Goal: Information Seeking & Learning: Compare options

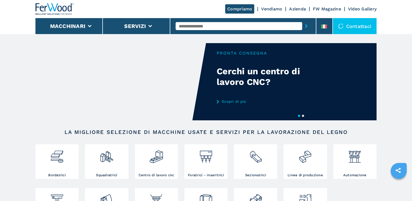
scroll to position [160, 0]
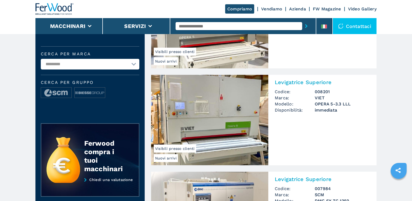
scroll to position [106, 0]
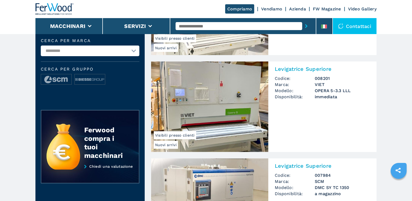
click at [226, 106] on img at bounding box center [209, 107] width 117 height 91
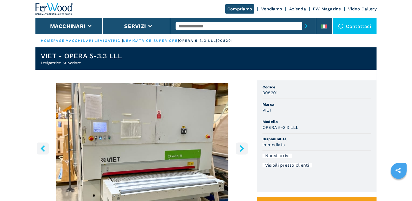
click at [242, 150] on icon "right-button" at bounding box center [242, 148] width 4 height 7
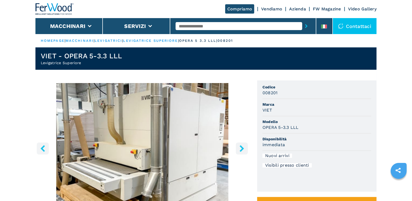
click at [242, 150] on icon "right-button" at bounding box center [242, 148] width 4 height 7
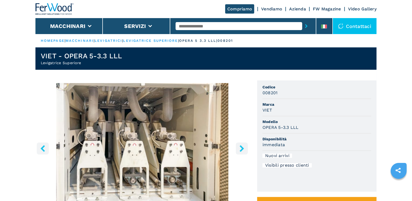
scroll to position [26, 0]
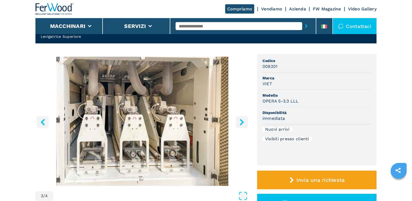
click at [244, 124] on icon "right-button" at bounding box center [242, 122] width 7 height 7
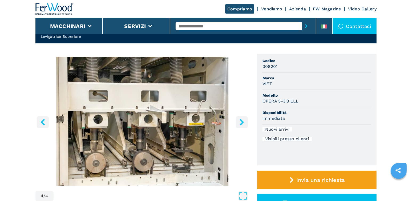
click at [244, 124] on icon "right-button" at bounding box center [242, 122] width 7 height 7
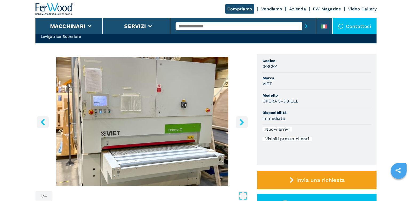
click at [244, 124] on icon "right-button" at bounding box center [242, 122] width 7 height 7
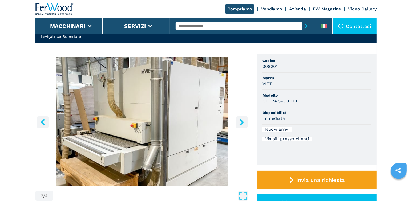
click at [244, 124] on icon "right-button" at bounding box center [242, 122] width 7 height 7
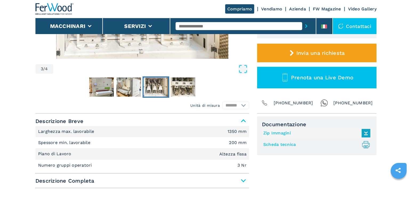
scroll to position [186, 0]
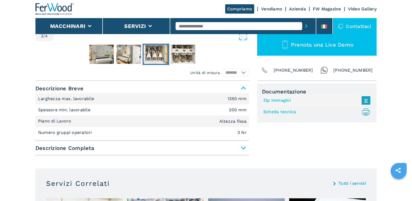
click at [245, 147] on span "Descrizione Completa" at bounding box center [142, 148] width 214 height 10
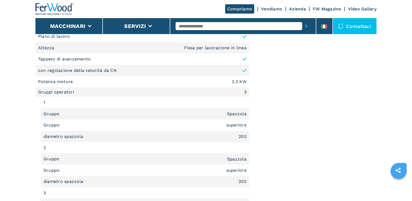
scroll to position [373, 0]
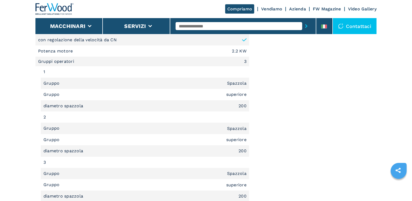
select select "**********"
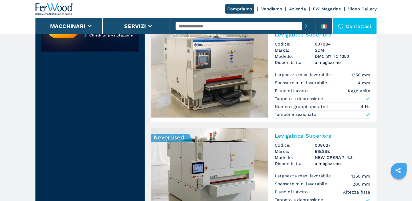
scroll to position [266, 0]
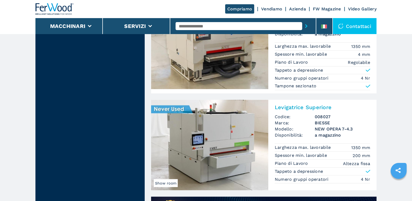
click at [209, 138] on img at bounding box center [209, 145] width 117 height 91
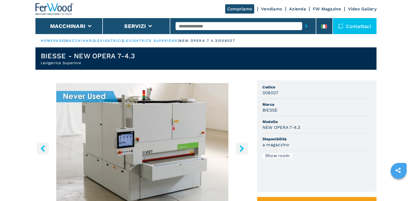
click at [241, 151] on icon "right-button" at bounding box center [242, 148] width 4 height 7
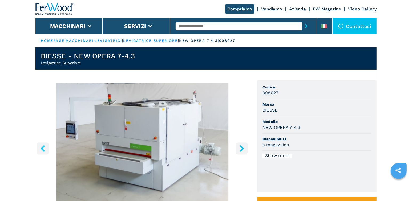
click at [241, 151] on icon "right-button" at bounding box center [242, 148] width 4 height 7
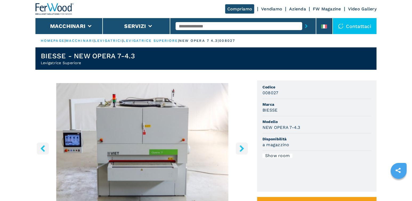
click at [241, 151] on icon "right-button" at bounding box center [242, 148] width 4 height 7
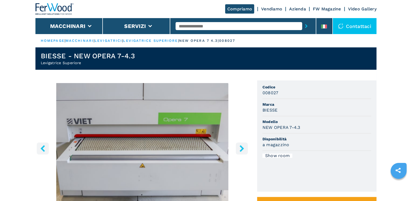
click at [241, 151] on icon "right-button" at bounding box center [242, 148] width 4 height 7
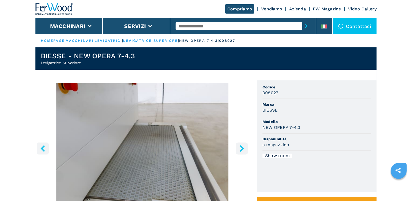
click at [241, 151] on icon "right-button" at bounding box center [242, 148] width 4 height 7
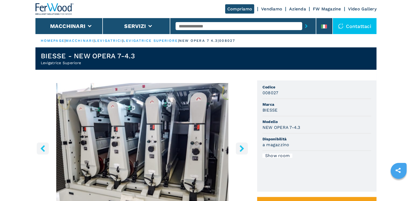
click at [241, 151] on icon "right-button" at bounding box center [242, 148] width 4 height 7
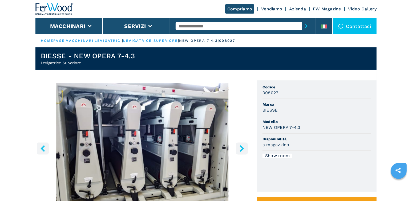
click at [241, 151] on icon "right-button" at bounding box center [242, 148] width 4 height 7
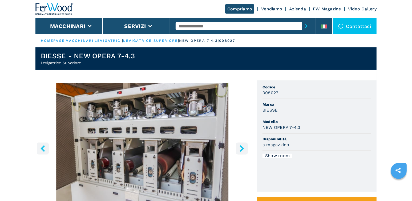
click at [241, 151] on icon "right-button" at bounding box center [242, 148] width 4 height 7
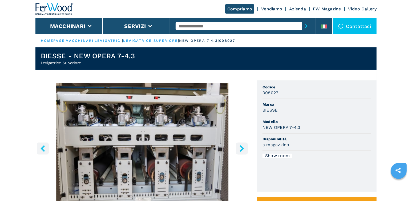
click at [241, 151] on icon "right-button" at bounding box center [242, 148] width 4 height 7
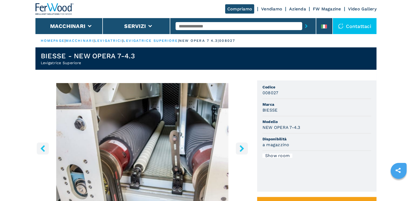
click at [241, 151] on icon "right-button" at bounding box center [242, 148] width 4 height 7
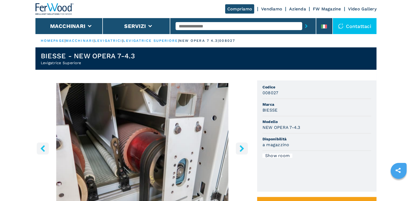
click at [241, 151] on icon "right-button" at bounding box center [242, 148] width 4 height 7
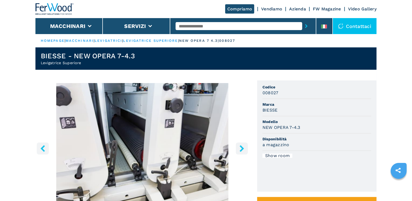
click at [241, 151] on icon "right-button" at bounding box center [242, 148] width 4 height 7
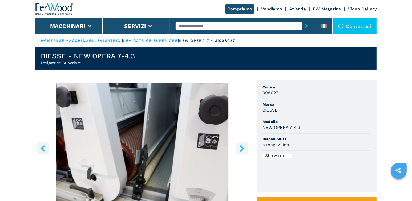
click at [241, 151] on icon "right-button" at bounding box center [242, 148] width 4 height 7
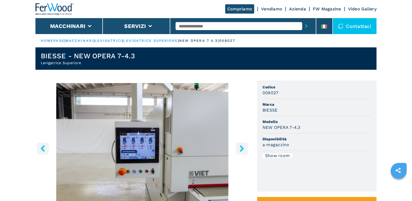
click at [241, 151] on icon "right-button" at bounding box center [242, 148] width 4 height 7
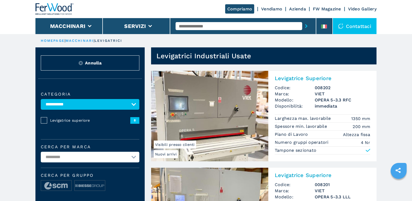
click at [133, 105] on select "**********" at bounding box center [90, 104] width 99 height 11
select select "**********"
click at [41, 99] on select "**********" at bounding box center [90, 104] width 99 height 11
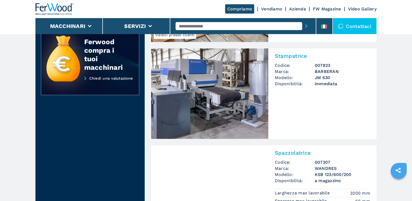
scroll to position [133, 0]
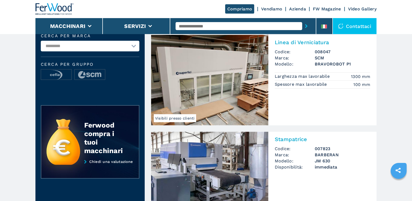
click at [225, 78] on img at bounding box center [209, 80] width 117 height 91
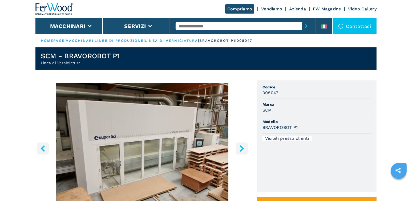
scroll to position [26, 0]
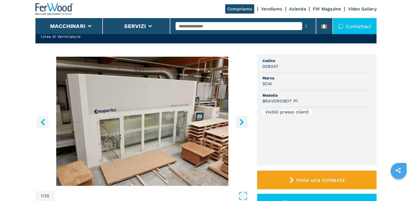
click at [241, 125] on button "right-button" at bounding box center [242, 122] width 12 height 12
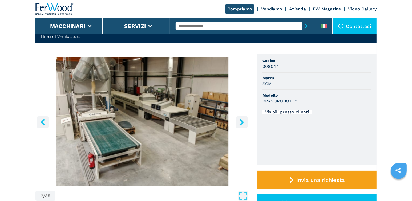
click at [241, 125] on button "right-button" at bounding box center [242, 122] width 12 height 12
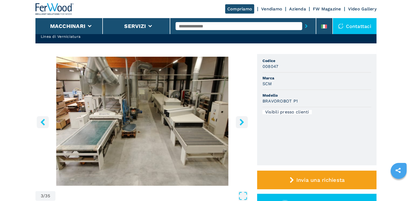
click at [241, 125] on button "right-button" at bounding box center [242, 122] width 12 height 12
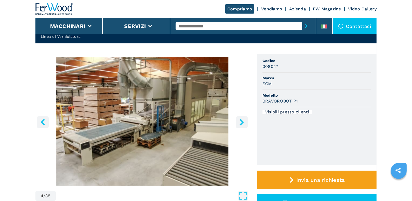
click at [243, 124] on icon "right-button" at bounding box center [242, 122] width 7 height 7
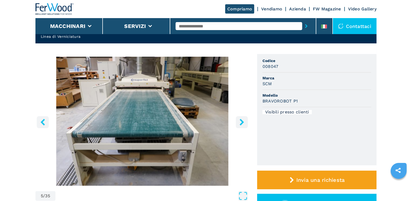
click at [243, 124] on icon "right-button" at bounding box center [242, 122] width 7 height 7
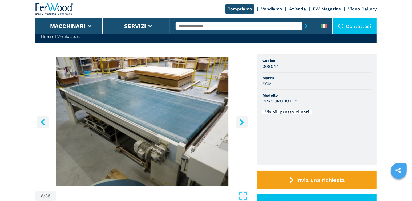
click at [243, 124] on icon "right-button" at bounding box center [242, 122] width 7 height 7
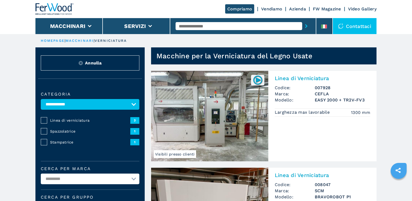
click at [136, 103] on select "**********" at bounding box center [90, 104] width 99 height 11
select select "**********"
click at [41, 99] on select "**********" at bounding box center [90, 104] width 99 height 11
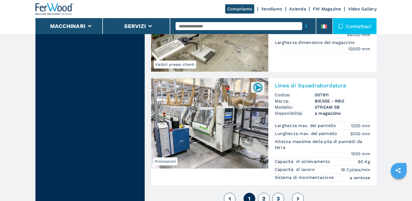
scroll to position [1253, 0]
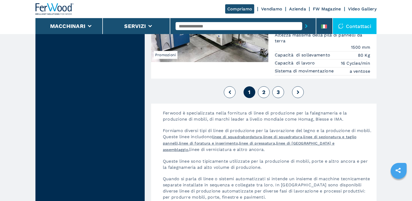
click at [261, 92] on button "2" at bounding box center [264, 92] width 12 height 12
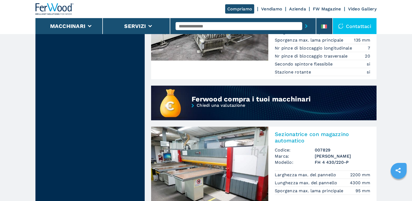
scroll to position [471, 0]
